Goal: Information Seeking & Learning: Learn about a topic

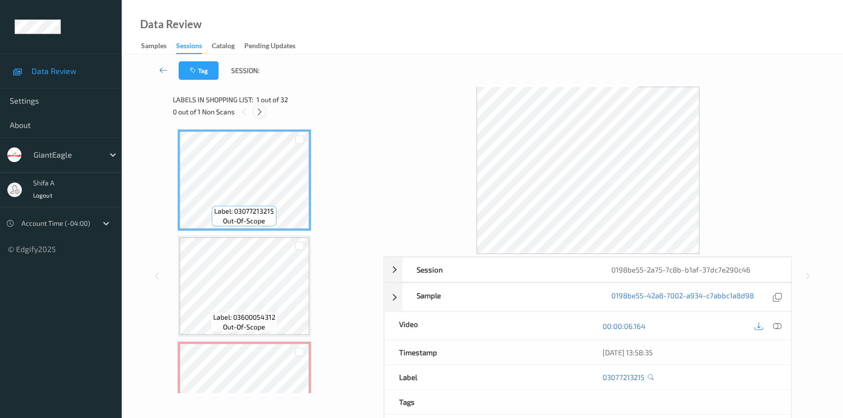
click at [263, 114] on icon at bounding box center [260, 112] width 8 height 9
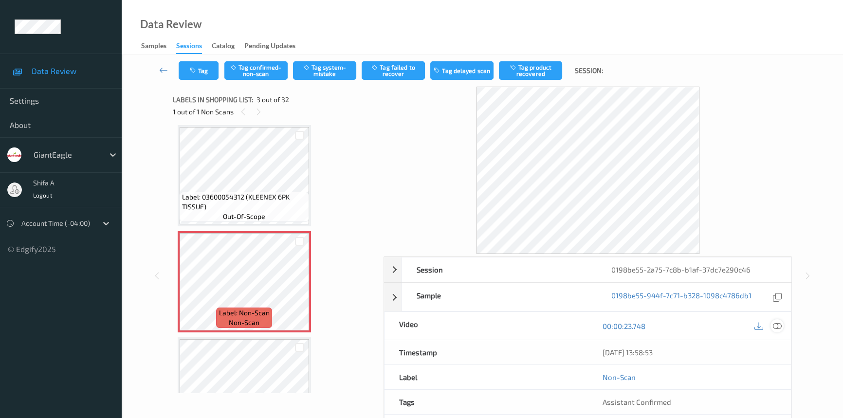
click at [783, 325] on div at bounding box center [777, 325] width 13 height 13
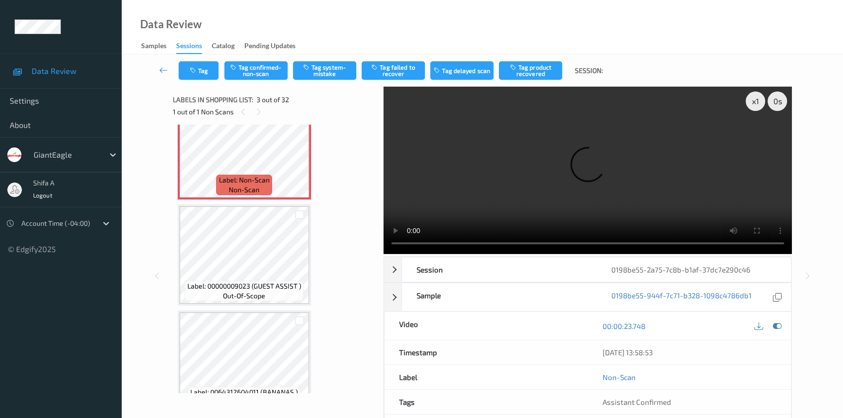
scroll to position [243, 0]
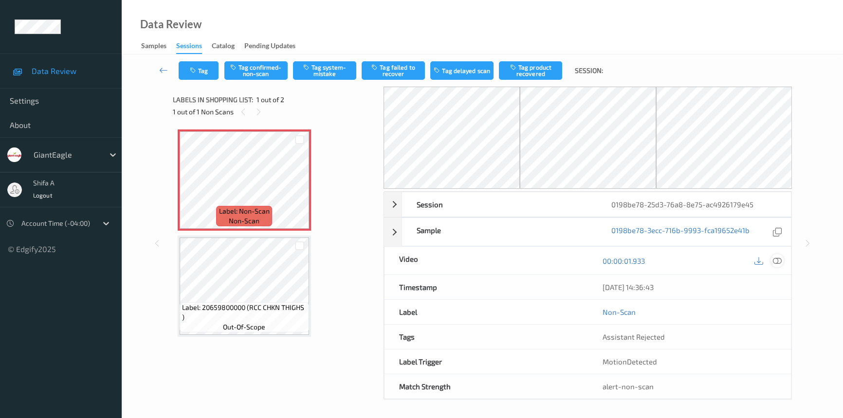
click at [777, 259] on icon at bounding box center [777, 261] width 9 height 9
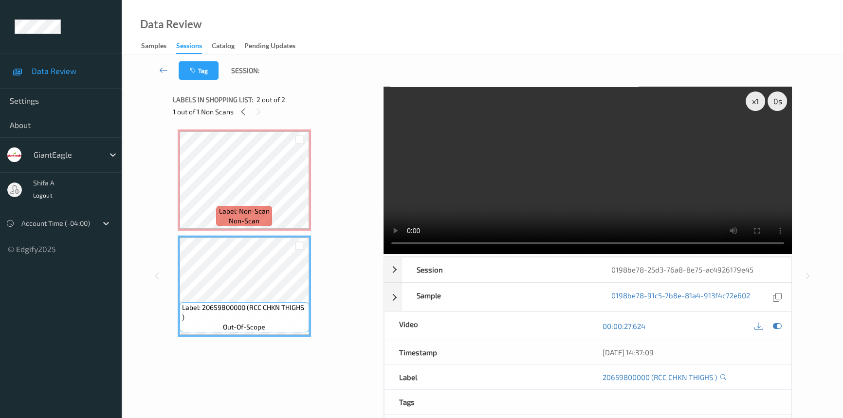
click at [643, 202] on video at bounding box center [588, 171] width 409 height 168
